Goal: Complete application form: Complete application form

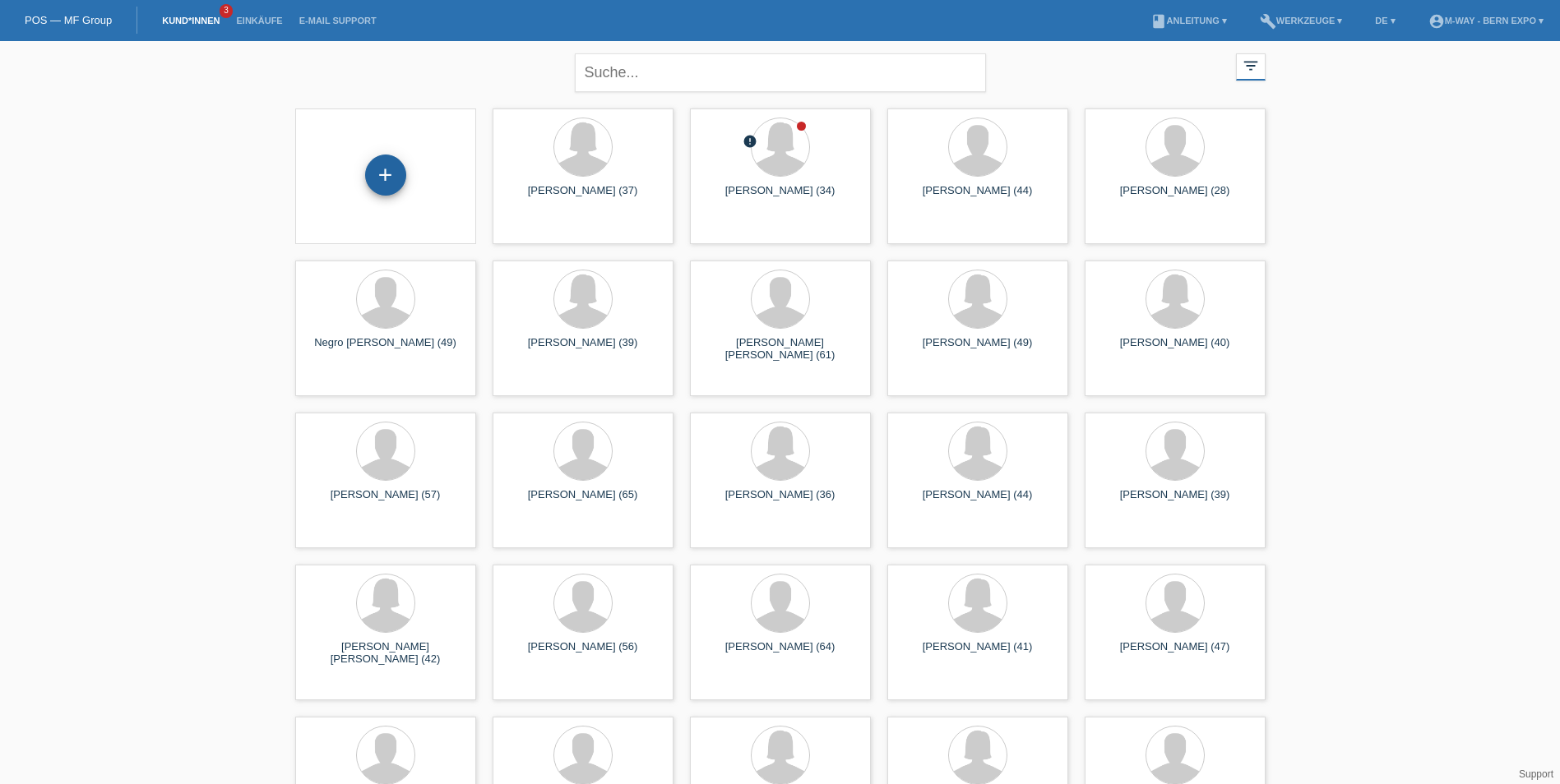
click at [381, 175] on div "+" at bounding box center [386, 175] width 41 height 41
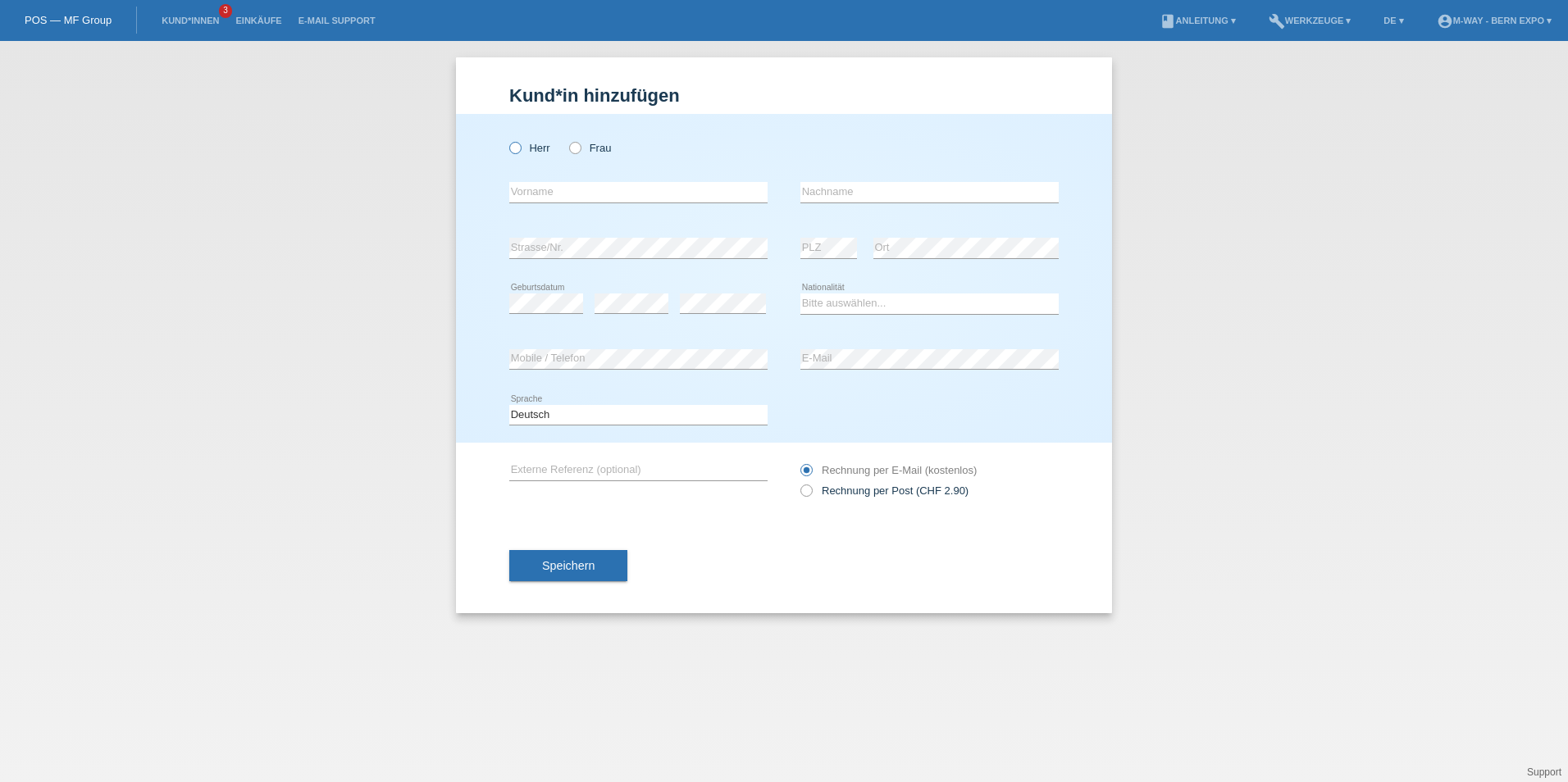
click at [506, 139] on icon at bounding box center [506, 139] width 0 height 0
click at [510, 148] on input "Herr" at bounding box center [515, 148] width 11 height 11
radio input "true"
drag, startPoint x: 544, startPoint y: 184, endPoint x: 618, endPoint y: 195, distance: 74.8
click at [545, 184] on input "text" at bounding box center [638, 192] width 258 height 20
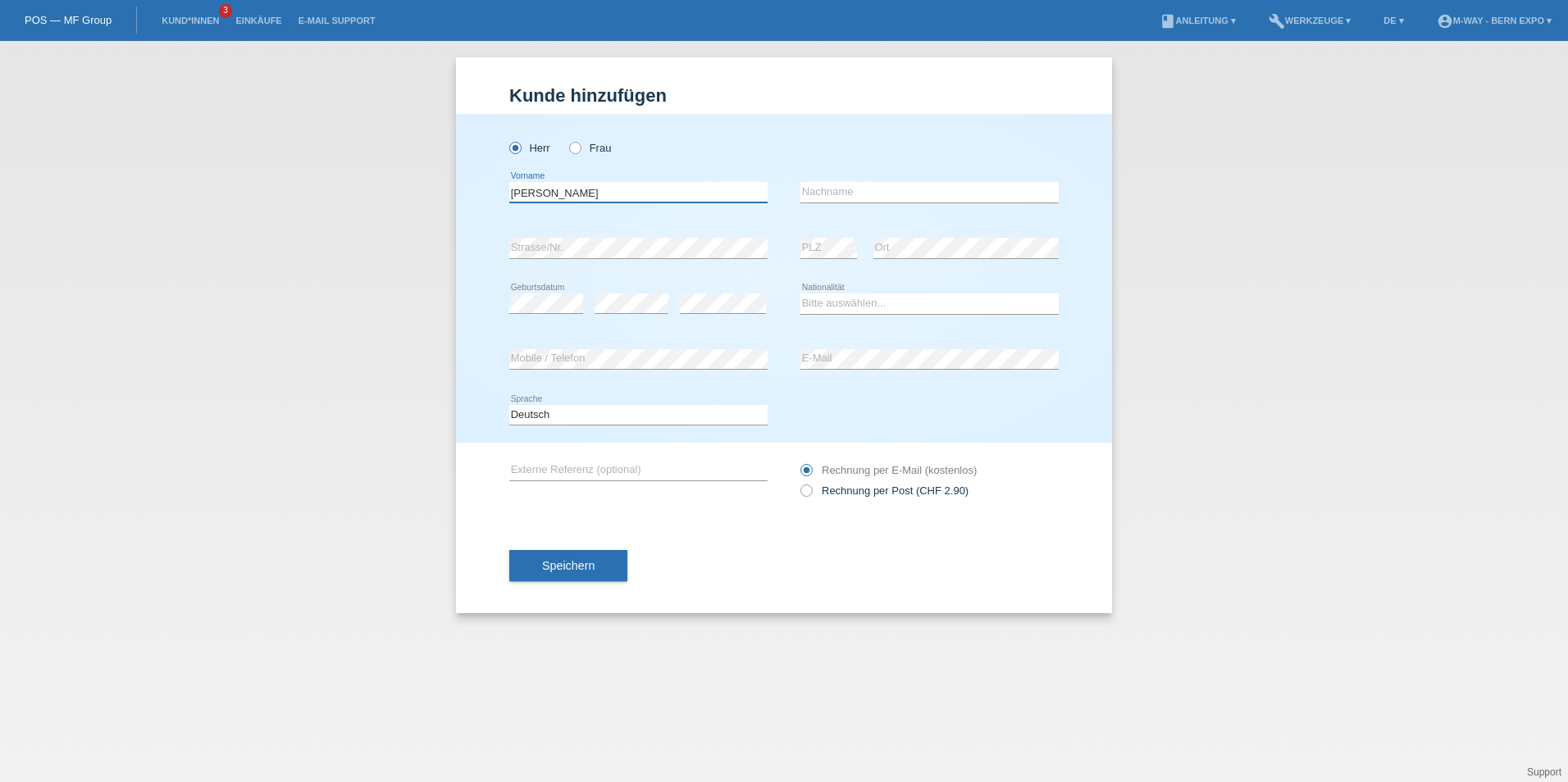
type input "[PERSON_NAME]"
drag, startPoint x: 890, startPoint y: 202, endPoint x: 891, endPoint y: 164, distance: 38.0
click at [888, 199] on input "Blcch" at bounding box center [930, 192] width 258 height 20
type input "[PERSON_NAME]"
click at [926, 300] on select "Bitte auswählen... Schweiz Deutschland Liechtenstein Österreich ------------ Af…" at bounding box center [930, 302] width 258 height 19
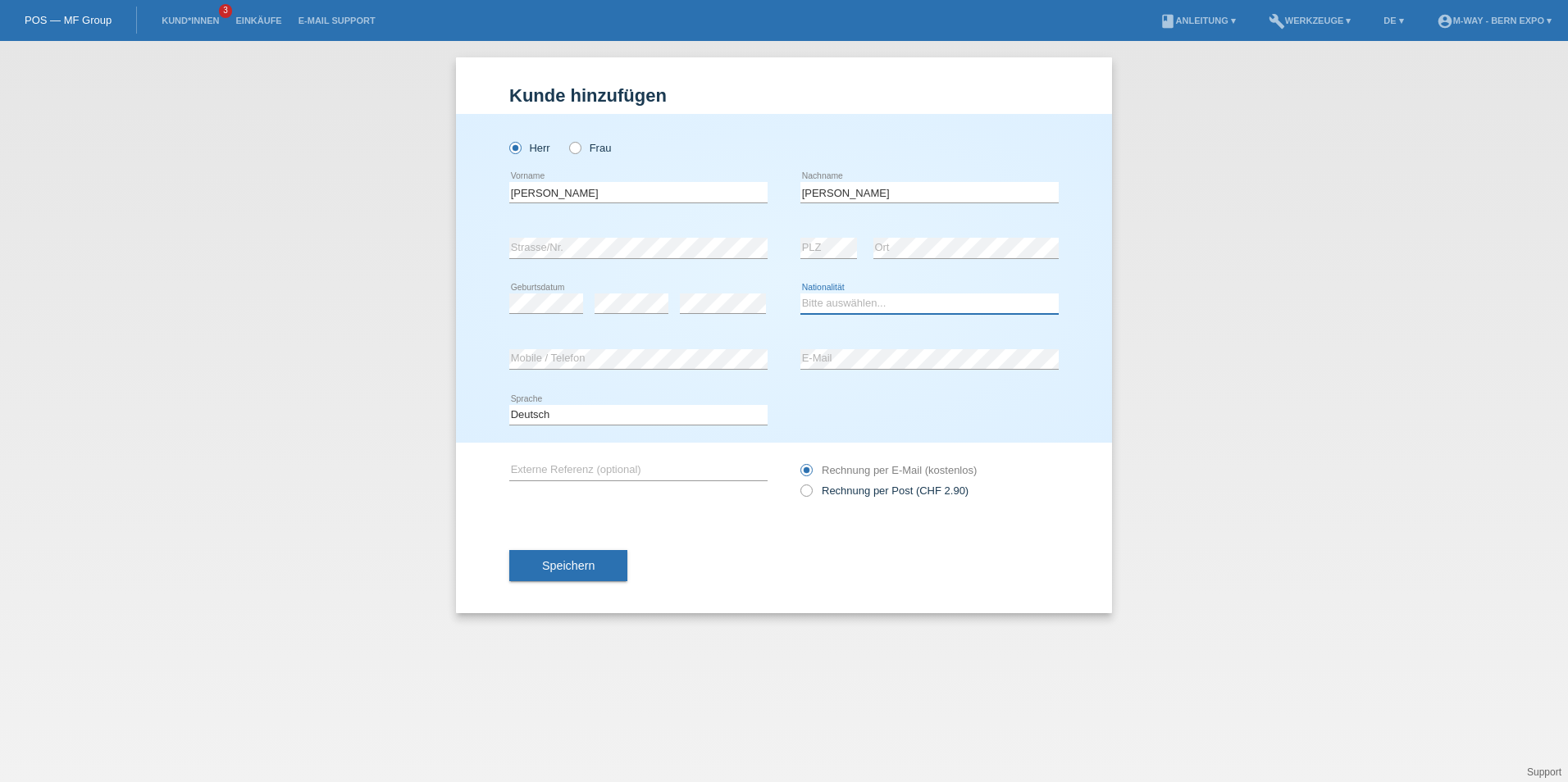
select select "CH"
click at [801, 293] on select "Bitte auswählen... Schweiz Deutschland Liechtenstein Österreich ------------ Af…" at bounding box center [930, 302] width 258 height 19
click at [566, 572] on span "Speichern" at bounding box center [568, 565] width 53 height 13
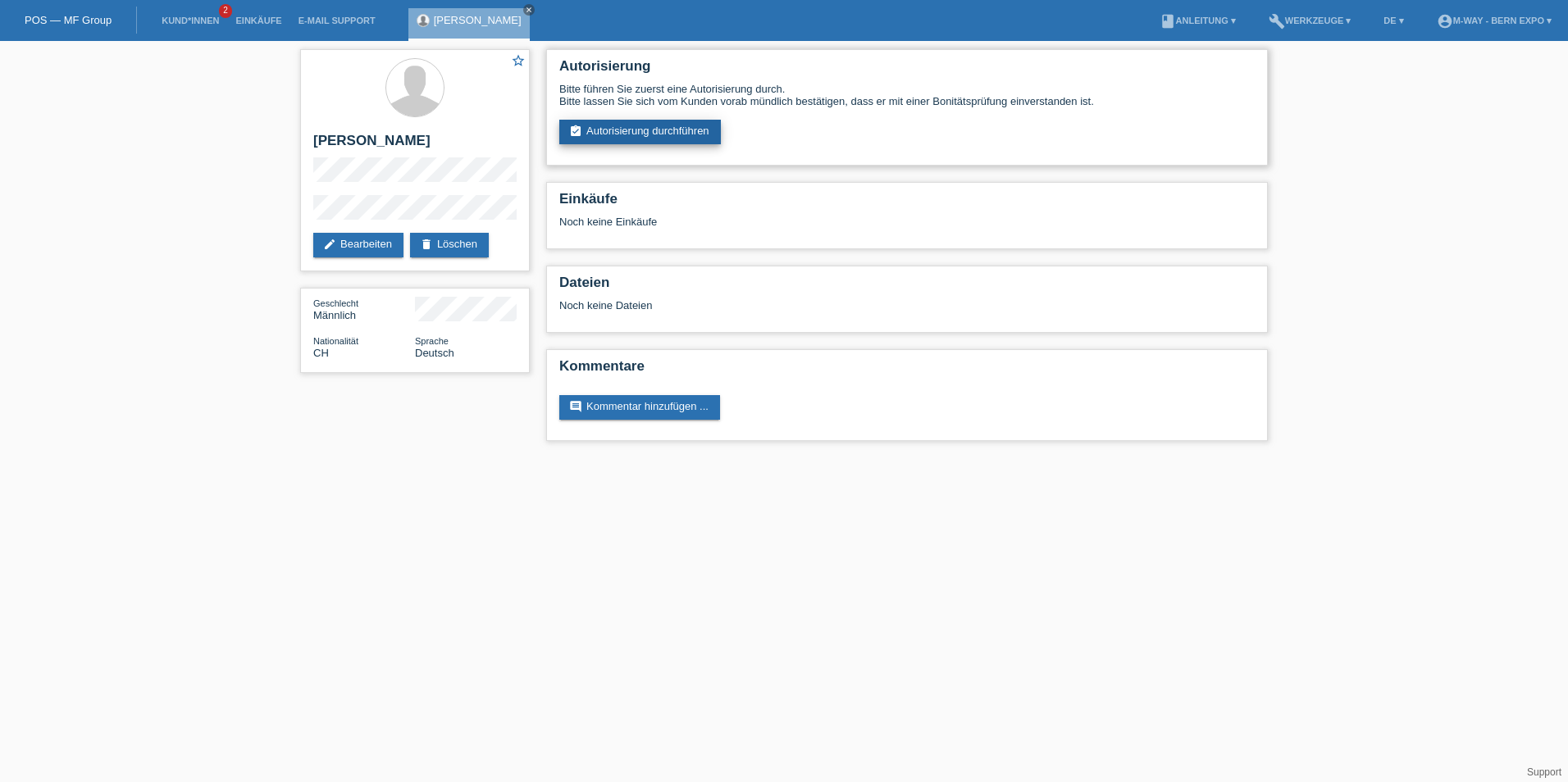
click at [661, 131] on link "assignment_turned_in Autorisierung durchführen" at bounding box center [639, 132] width 161 height 25
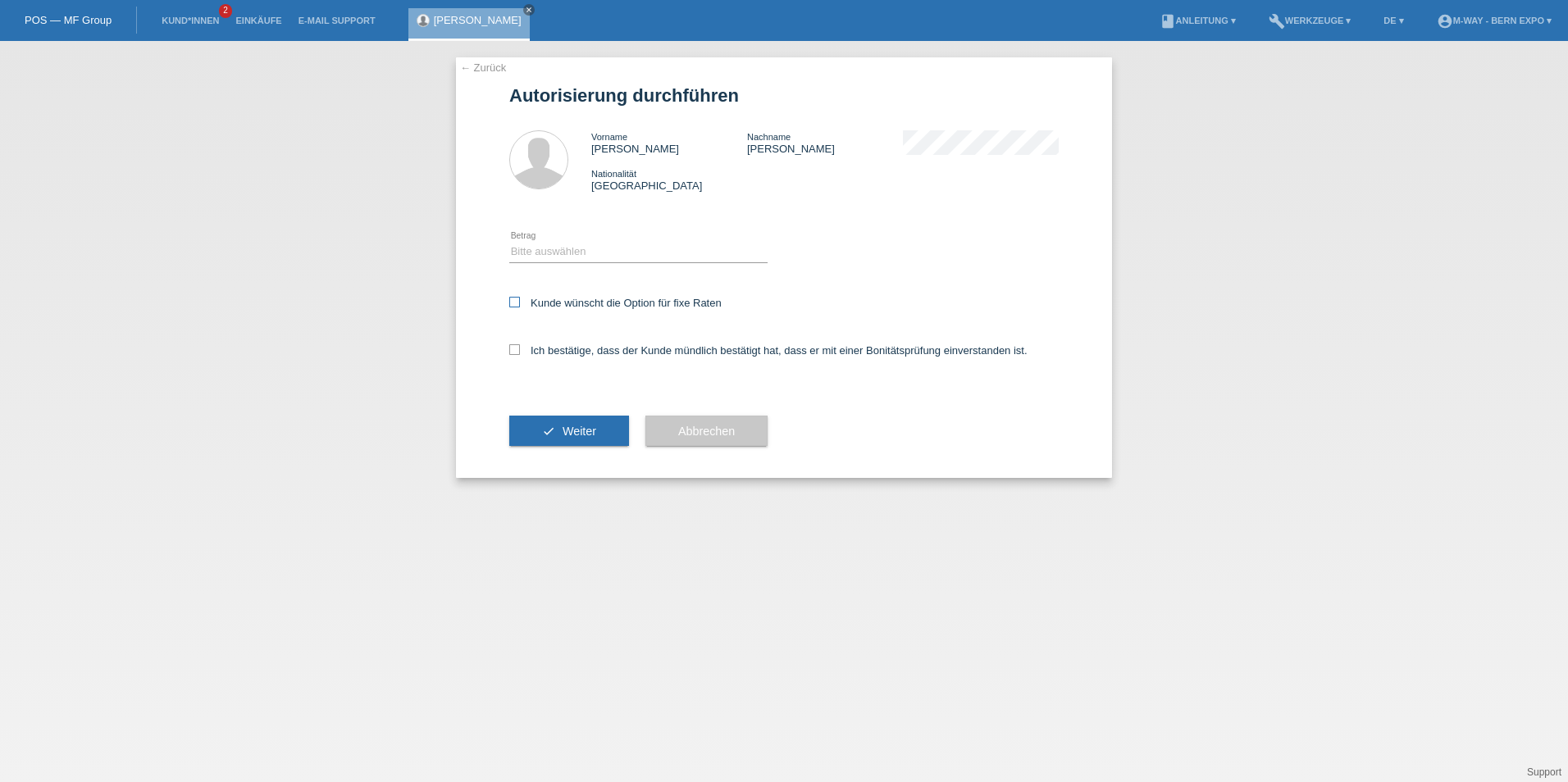
click at [513, 301] on icon at bounding box center [515, 302] width 11 height 11
click at [513, 301] on input "Kunde wünscht die Option für fixe Raten" at bounding box center [515, 302] width 11 height 11
checkbox input "true"
click at [520, 353] on label "Ich bestätige, dass der Kunde mündlich bestätigt hat, dass er mit einer Bonität…" at bounding box center [768, 350] width 518 height 12
click at [518, 354] on icon at bounding box center [515, 350] width 11 height 11
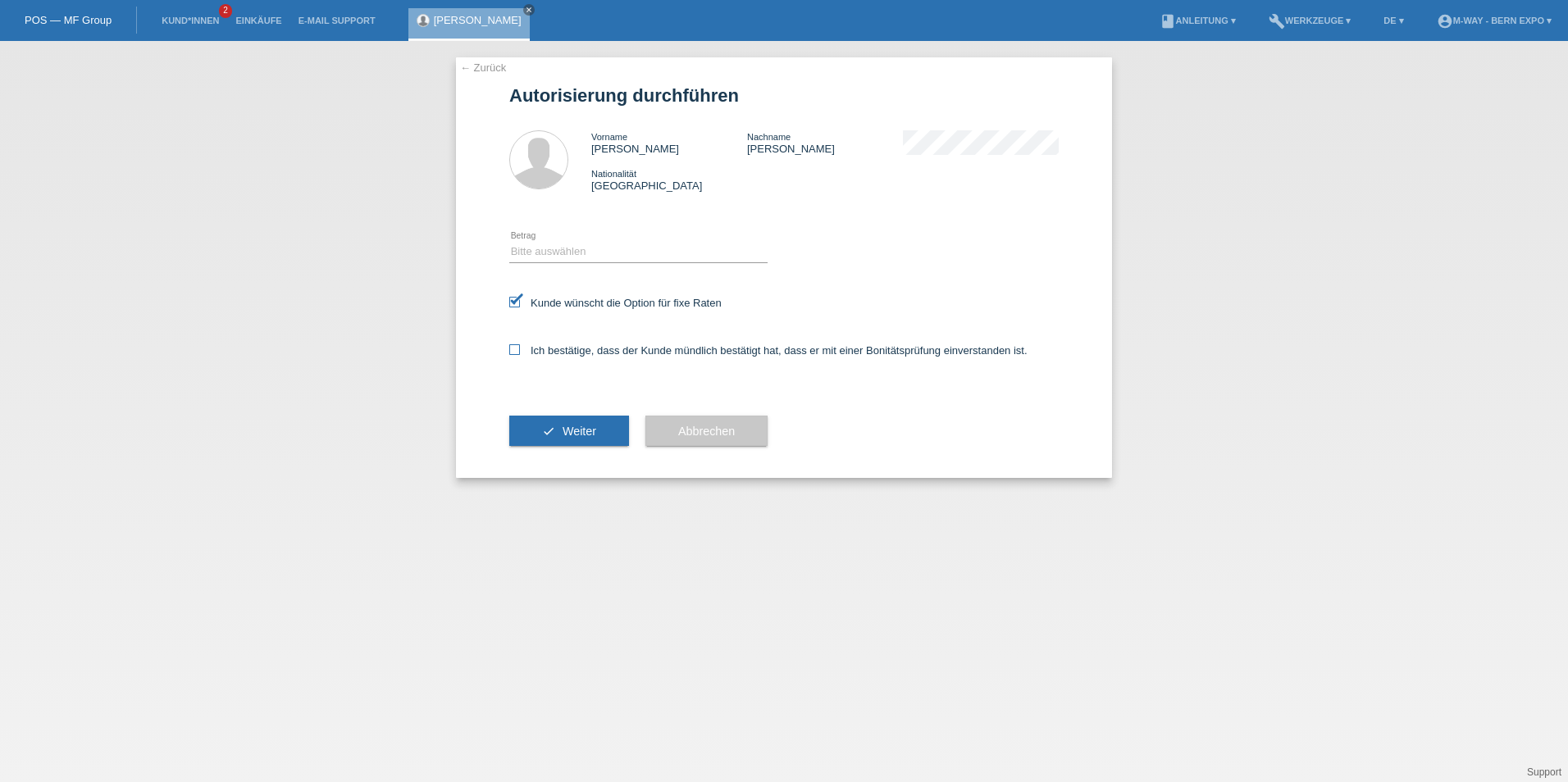
click at [518, 354] on input "Ich bestätige, dass der Kunde mündlich bestätigt hat, dass er mit einer Bonität…" at bounding box center [515, 350] width 11 height 11
checkbox input "true"
click at [588, 432] on span "Weiter" at bounding box center [579, 432] width 33 height 13
click at [572, 261] on select "Bitte auswählen CHF 1.00 - CHF 499.00 CHF 500.00 - CHF 1'999.00 CHF 2'000.00 - …" at bounding box center [638, 251] width 258 height 19
select select "3"
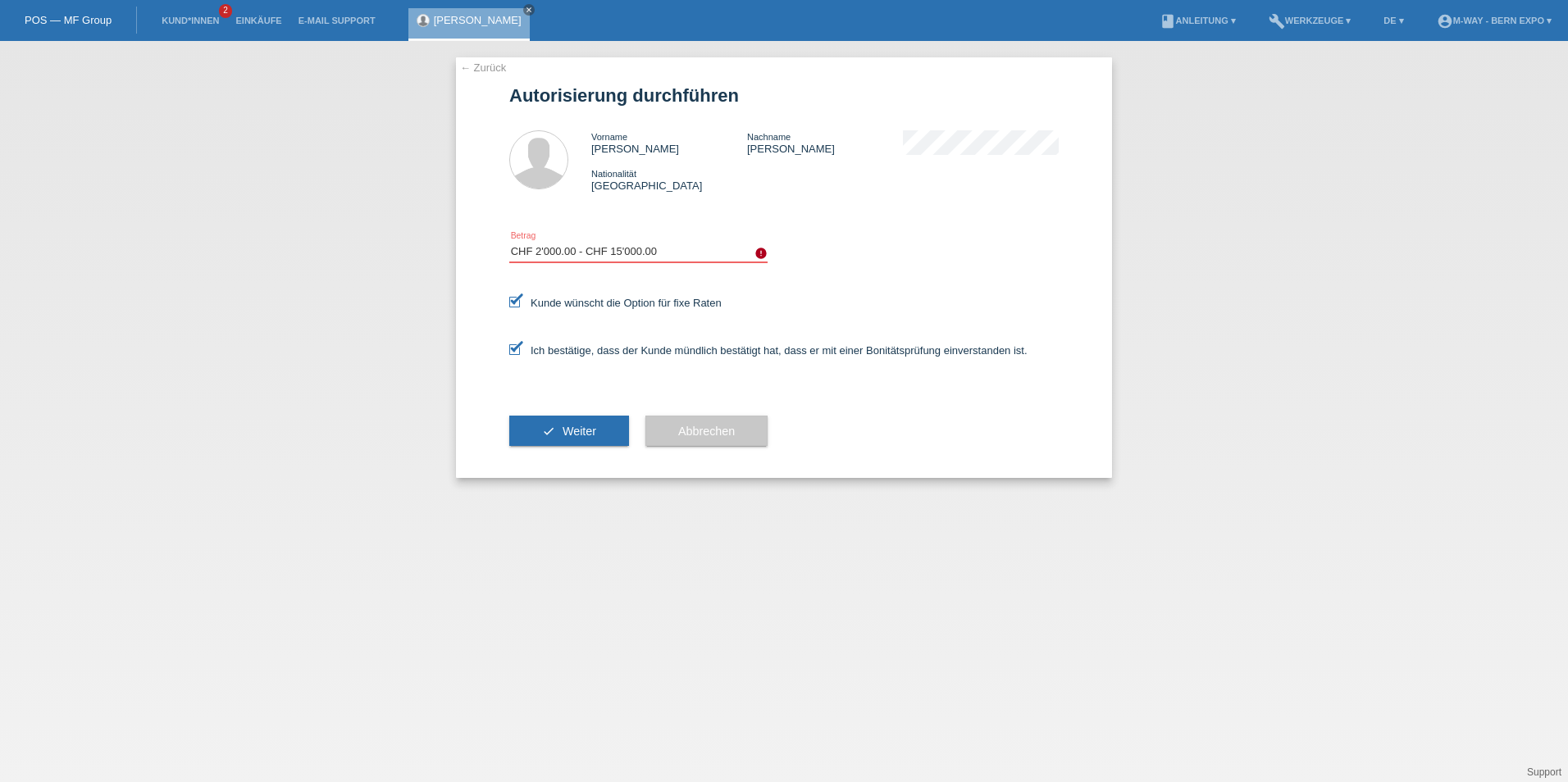
click at [509, 242] on select "Bitte auswählen CHF 1.00 - CHF 499.00 CHF 500.00 - CHF 1'999.00 CHF 2'000.00 - …" at bounding box center [638, 251] width 258 height 19
click at [626, 254] on select "Bitte auswählen CHF 1.00 - CHF 499.00 CHF 500.00 - CHF 1'999.00 CHF 2'000.00 - …" at bounding box center [638, 251] width 258 height 19
click at [509, 242] on select "Bitte auswählen CHF 1.00 - CHF 499.00 CHF 500.00 - CHF 1'999.00 CHF 2'000.00 - …" at bounding box center [638, 251] width 258 height 19
click at [583, 429] on span "Weiter" at bounding box center [579, 432] width 33 height 13
